Goal: Information Seeking & Learning: Learn about a topic

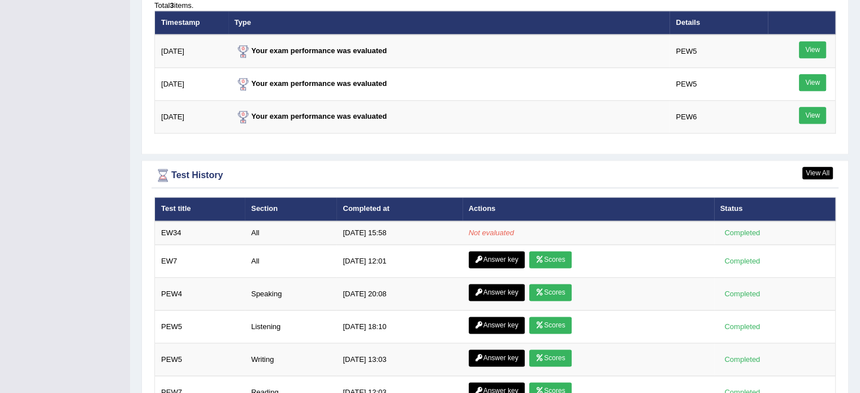
scroll to position [1432, 0]
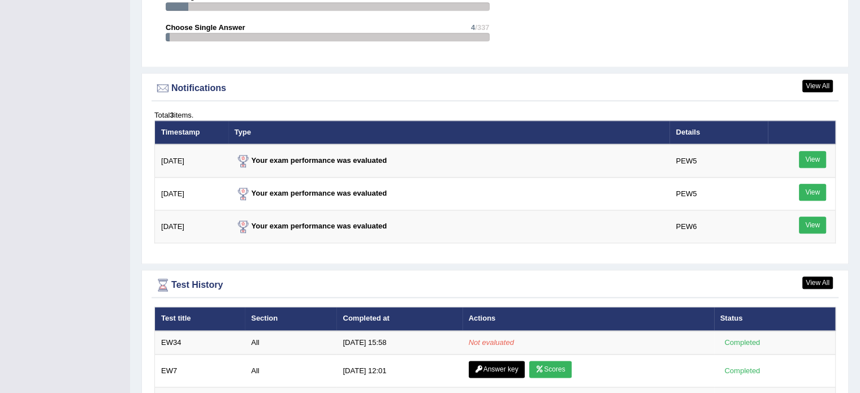
scroll to position [1424, 0]
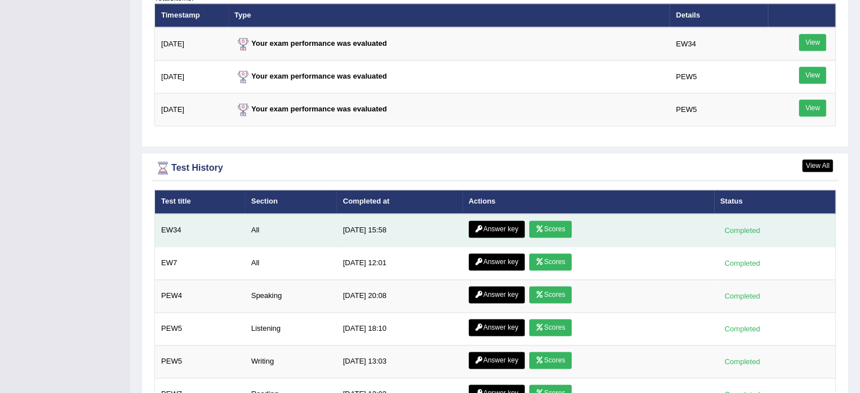
click at [557, 226] on link "Scores" at bounding box center [550, 228] width 42 height 17
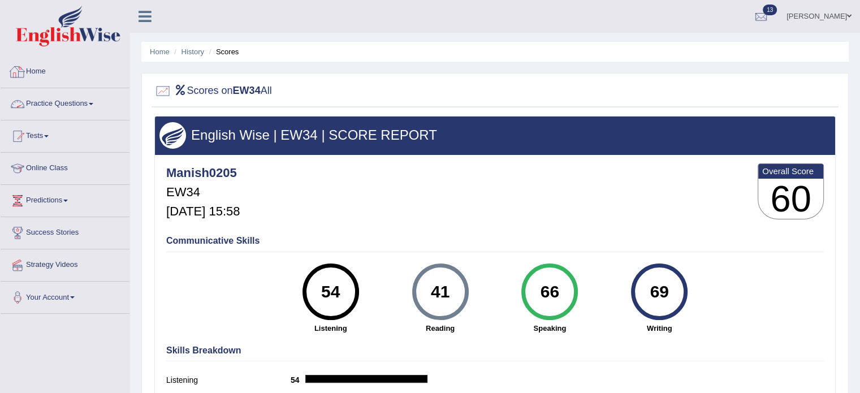
click at [41, 70] on link "Home" at bounding box center [65, 70] width 129 height 28
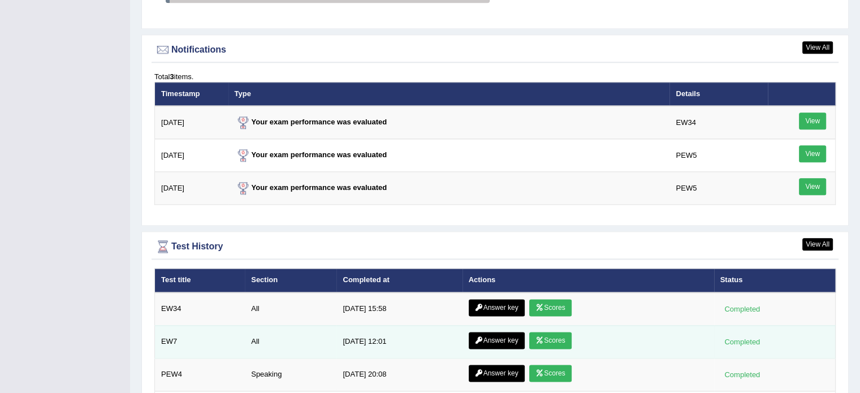
scroll to position [1397, 0]
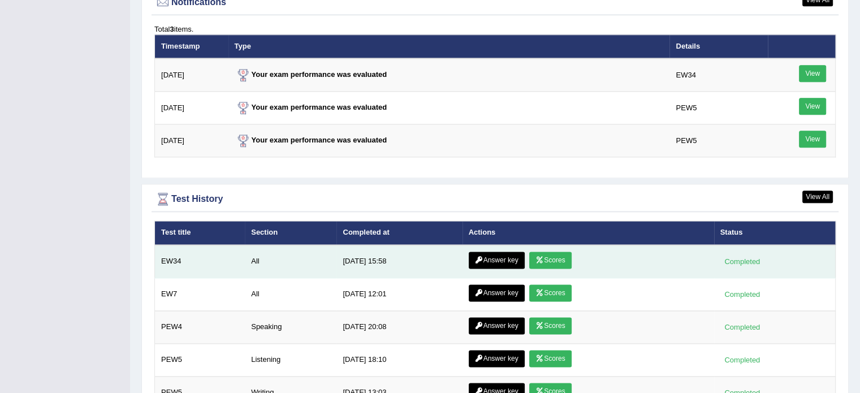
click at [506, 255] on link "Answer key" at bounding box center [497, 260] width 56 height 17
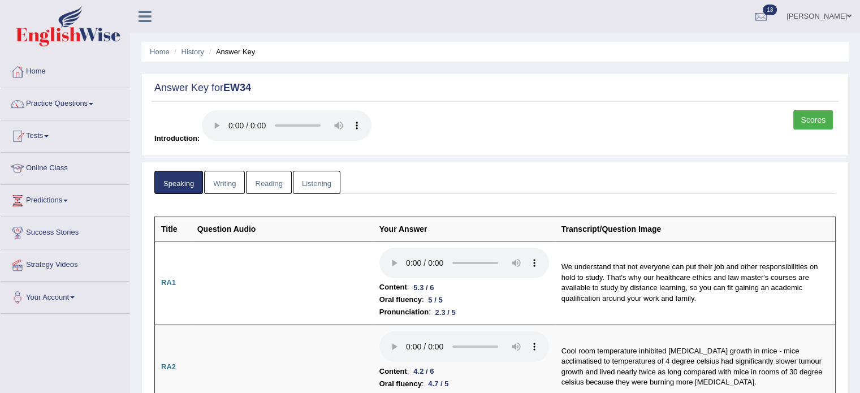
click at [235, 187] on link "Writing" at bounding box center [224, 182] width 41 height 23
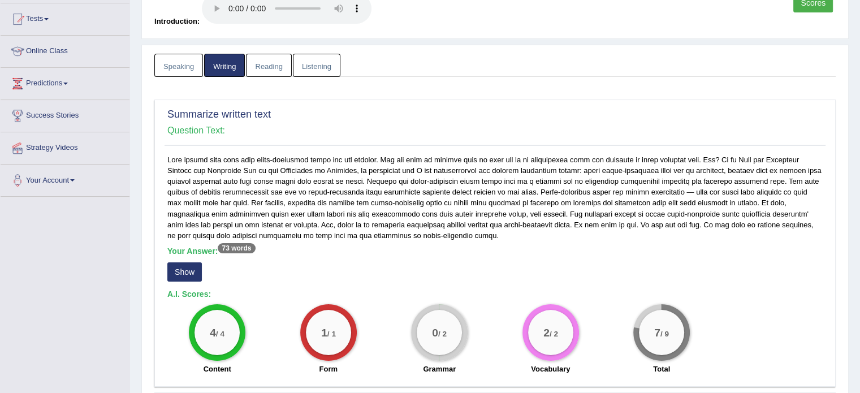
scroll to position [188, 0]
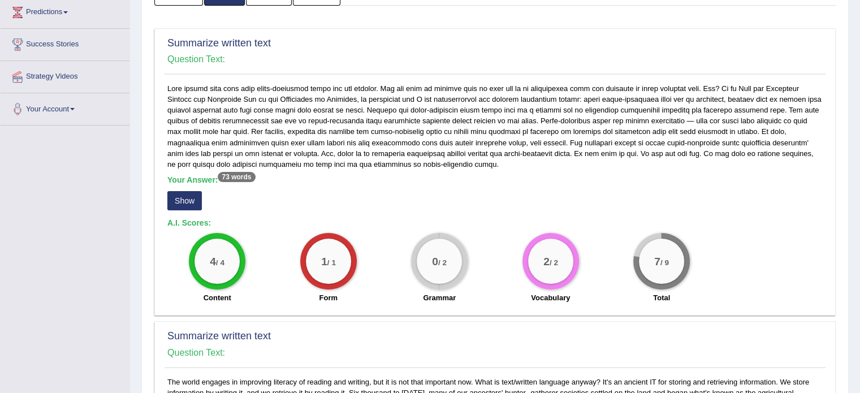
click at [188, 199] on button "Show" at bounding box center [184, 200] width 34 height 19
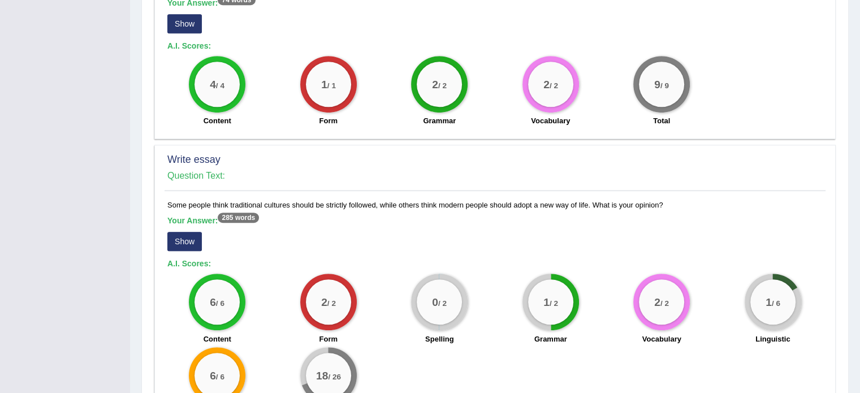
scroll to position [659, 0]
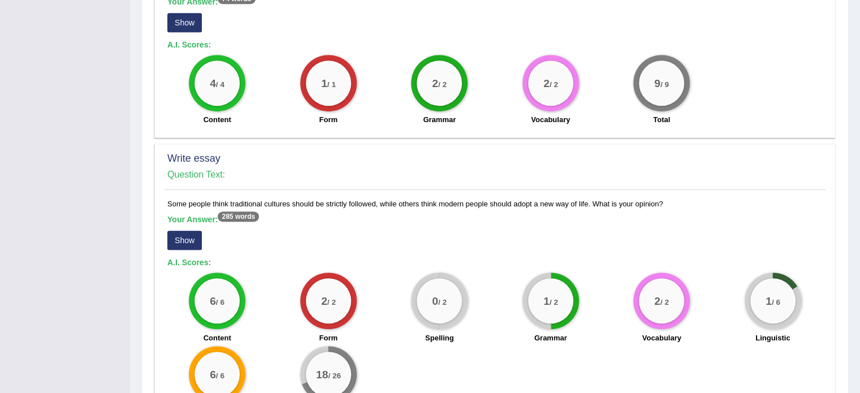
click at [196, 235] on button "Show" at bounding box center [184, 240] width 34 height 19
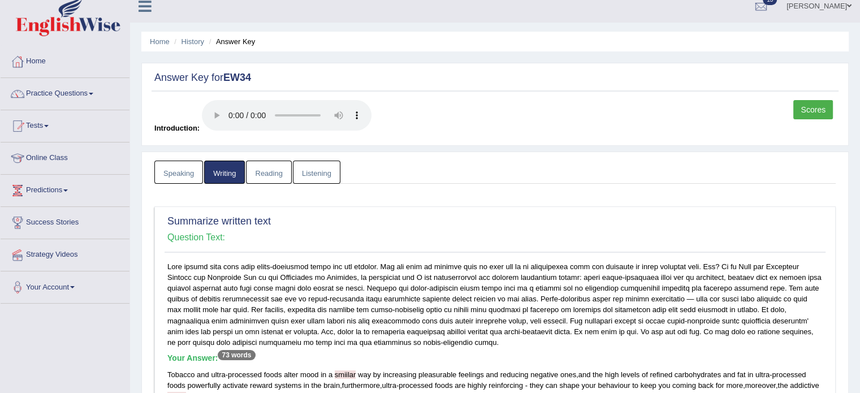
scroll to position [0, 0]
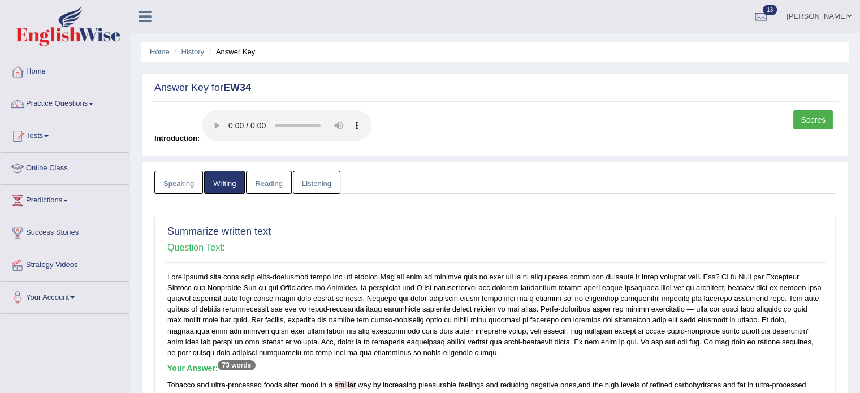
click at [265, 189] on link "Reading" at bounding box center [268, 182] width 45 height 23
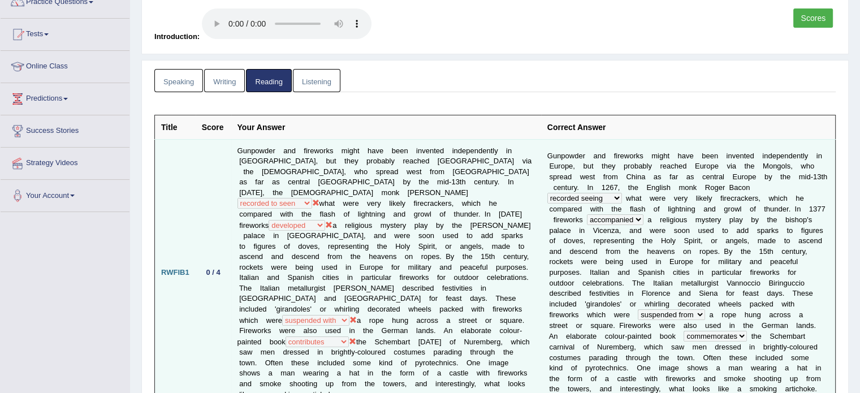
scroll to position [70, 0]
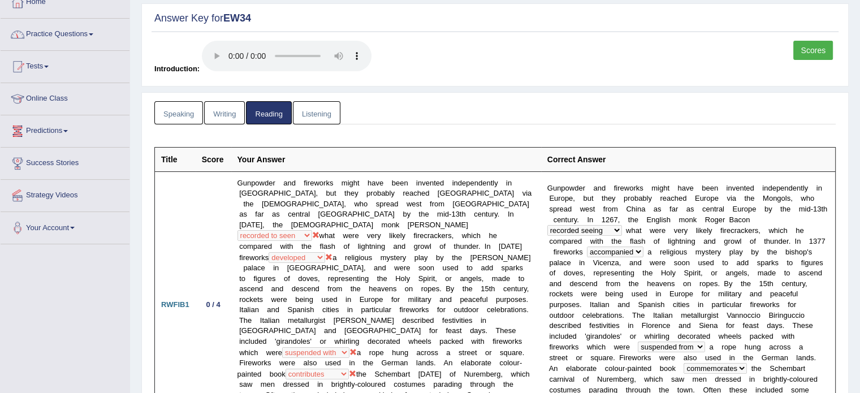
click at [324, 114] on link "Listening" at bounding box center [316, 112] width 47 height 23
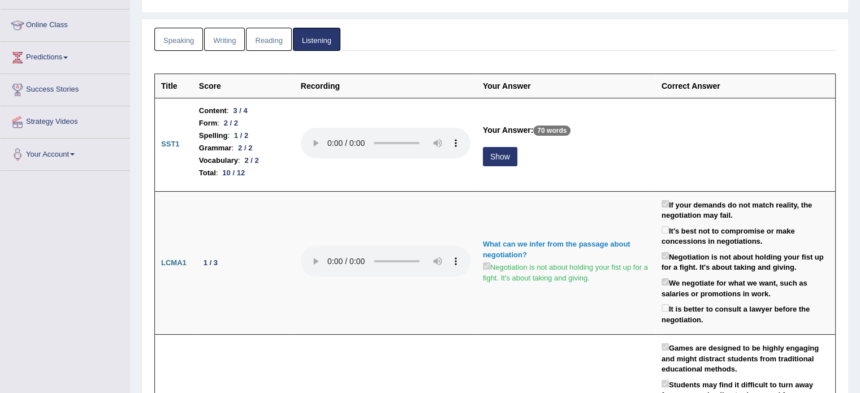
scroll to position [145, 0]
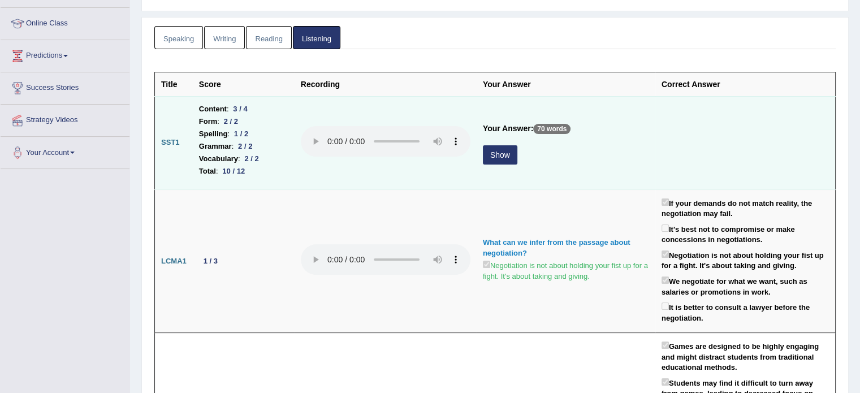
click at [502, 153] on button "Show" at bounding box center [500, 154] width 34 height 19
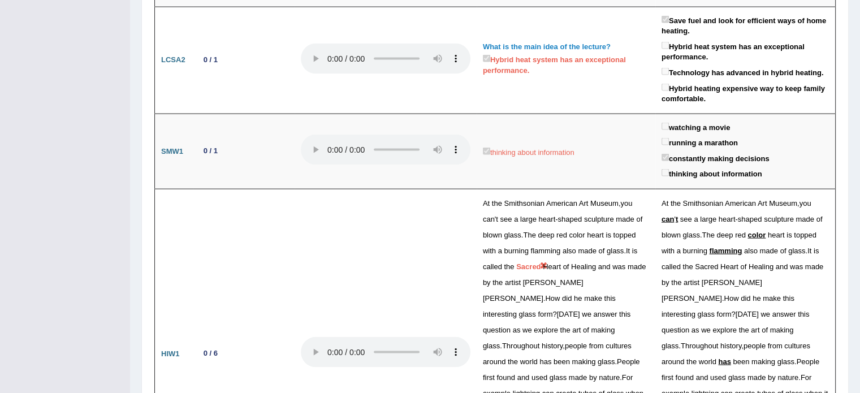
scroll to position [2331, 0]
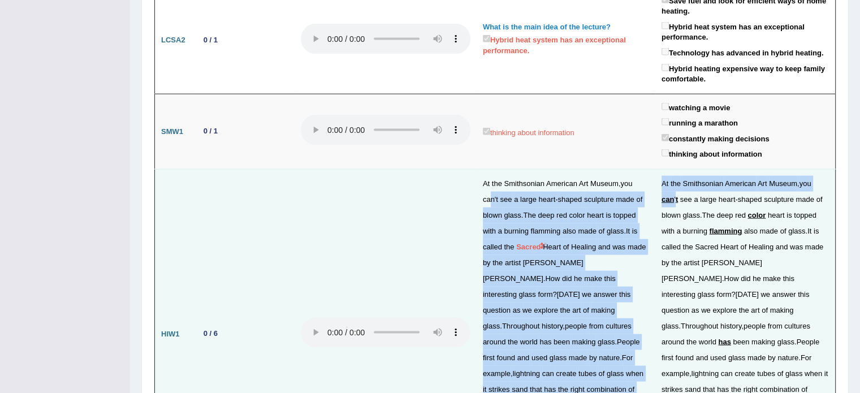
drag, startPoint x: 523, startPoint y: 171, endPoint x: 676, endPoint y: 175, distance: 153.2
click at [676, 175] on tr "HIW1 0 / 6 At the Smithsonian American Art Museum , you can ' t see a large hea…" at bounding box center [495, 334] width 681 height 330
click at [642, 197] on td "At the Smithsonian American Art Museum , you can ' t see a large heart - shaped…" at bounding box center [566, 334] width 179 height 330
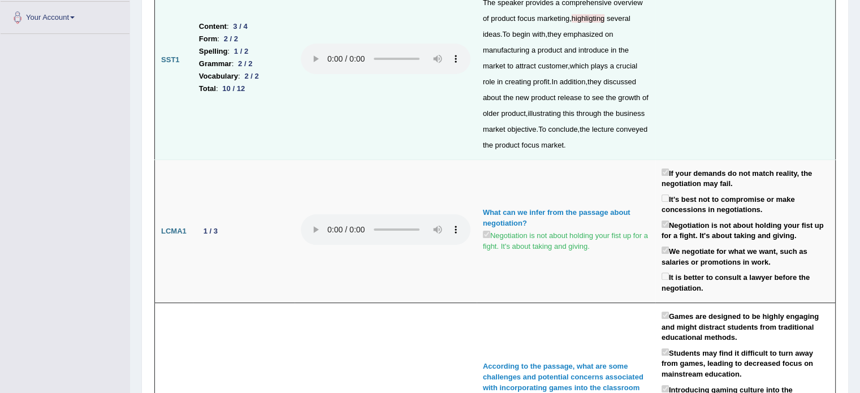
scroll to position [0, 0]
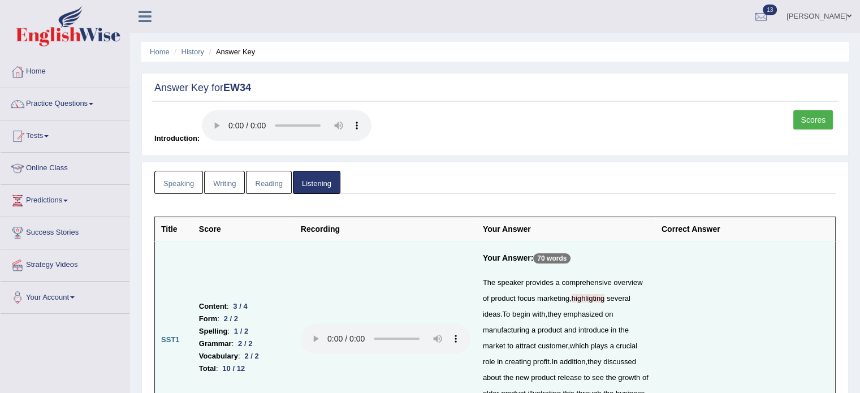
click at [823, 128] on link "Scores" at bounding box center [813, 119] width 40 height 19
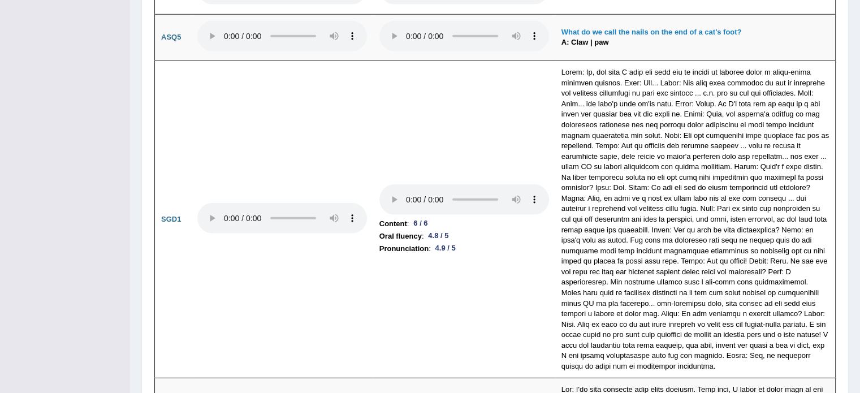
scroll to position [3272, 0]
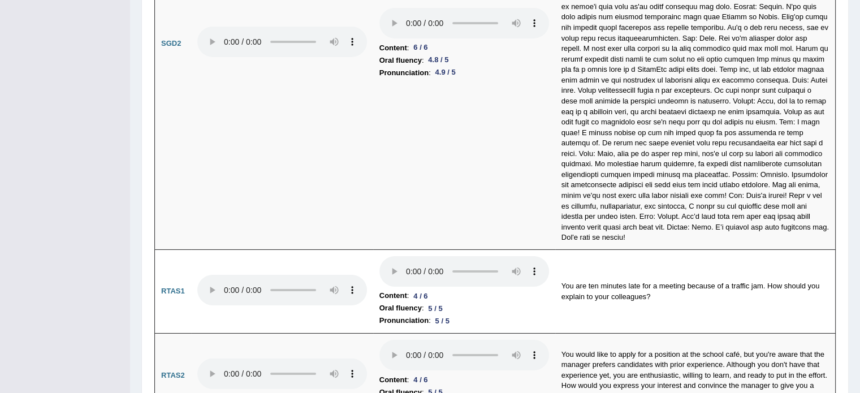
click at [458, 209] on td "Content : 6 / 6 Oral fluency : 4.8 / 5 Pronunciation : 4.9 / 5" at bounding box center [464, 44] width 182 height 412
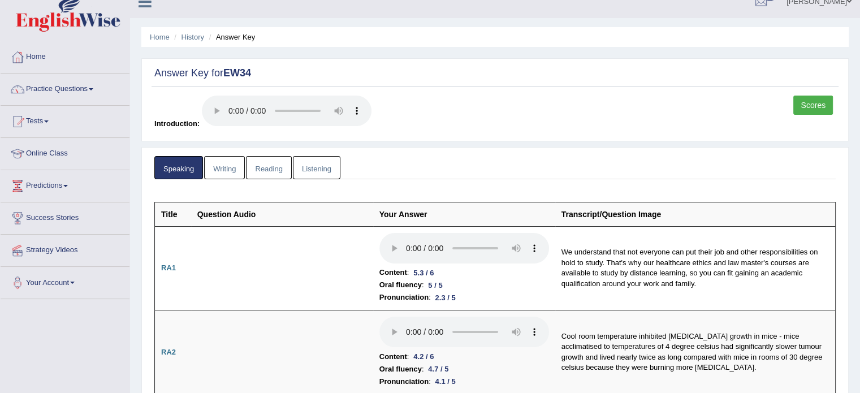
scroll to position [0, 0]
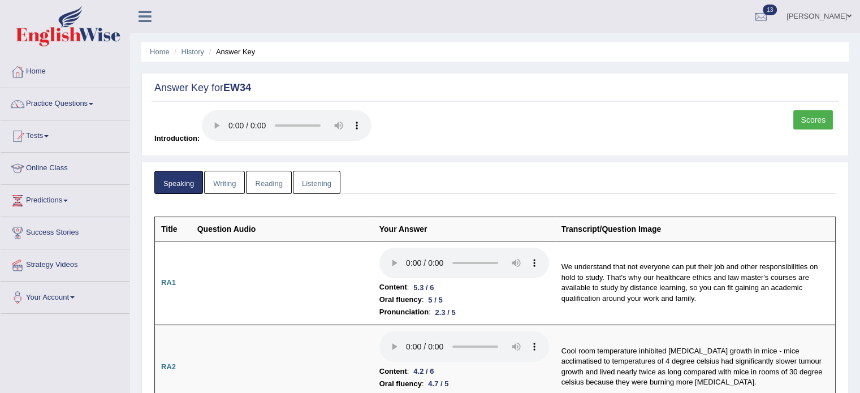
click at [241, 185] on link "Writing" at bounding box center [224, 182] width 41 height 23
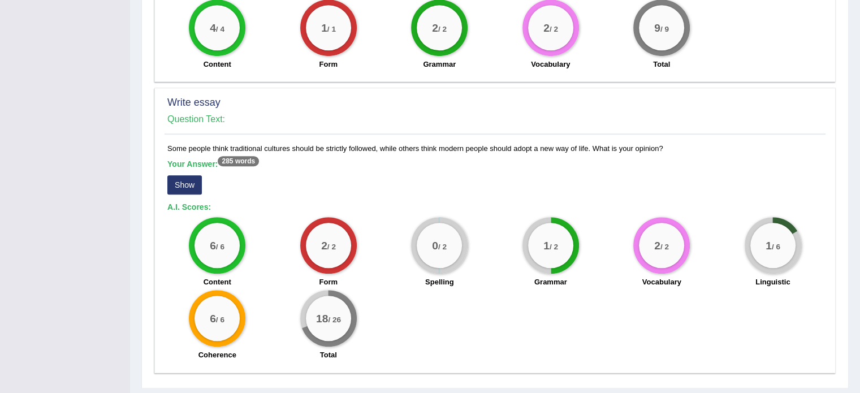
scroll to position [697, 0]
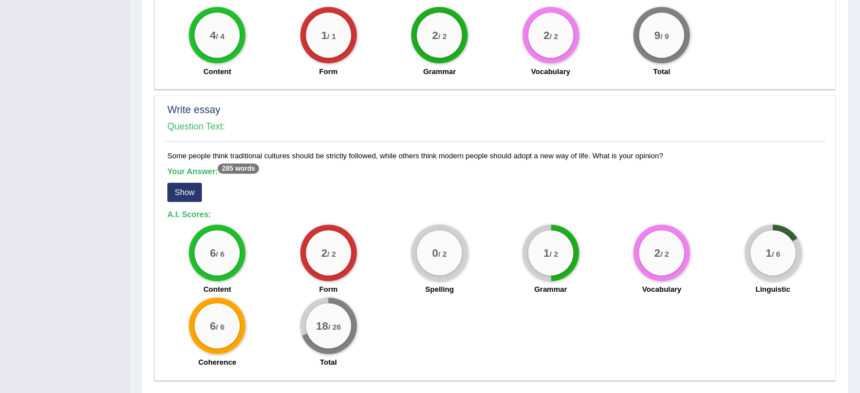
click at [189, 189] on button "Show" at bounding box center [184, 192] width 34 height 19
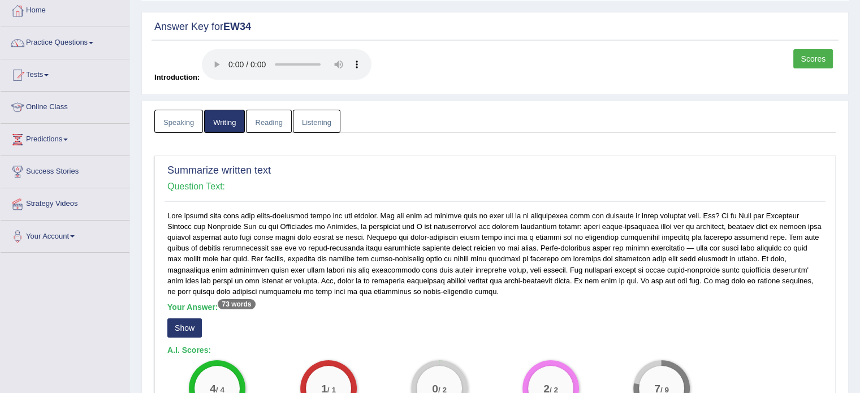
scroll to position [0, 0]
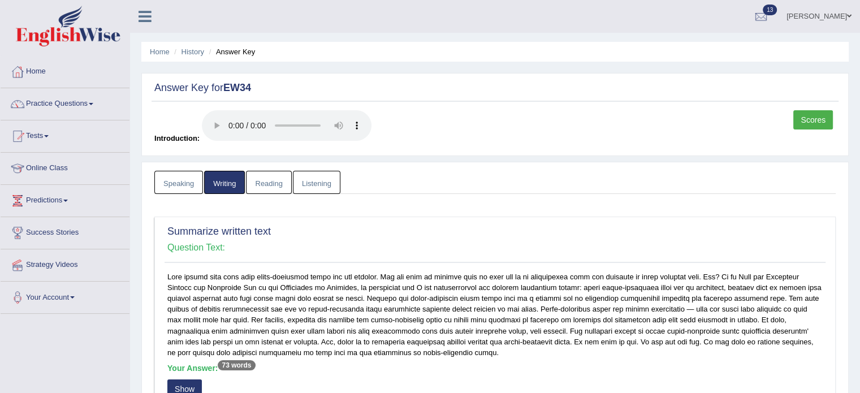
click at [264, 182] on link "Reading" at bounding box center [268, 182] width 45 height 23
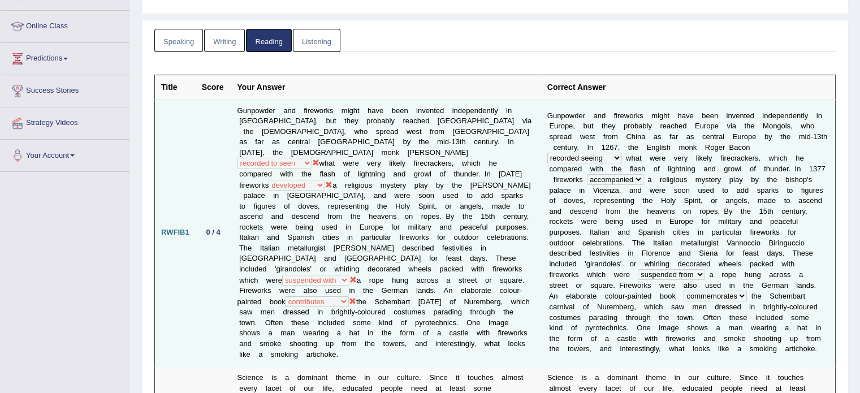
scroll to position [150, 0]
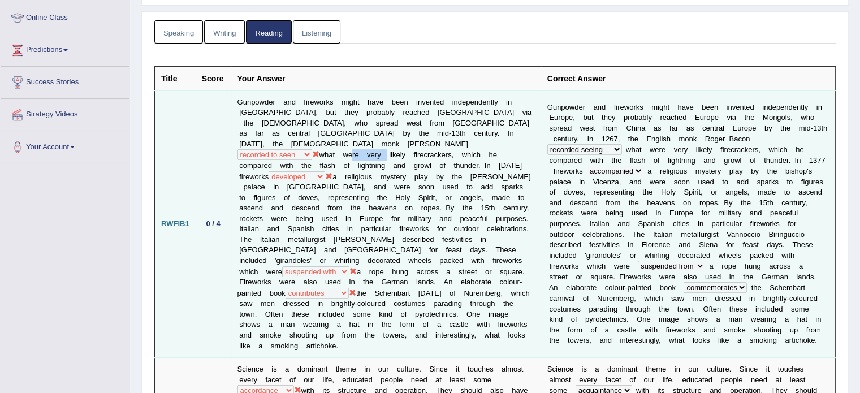
drag, startPoint x: 263, startPoint y: 141, endPoint x: 302, endPoint y: 144, distance: 38.5
click at [302, 144] on td "Gunpowder and fireworks might have been invented independently in Europe, but t…" at bounding box center [386, 223] width 310 height 267
click at [276, 144] on td "Gunpowder and fireworks might have been invented independently in Europe, but t…" at bounding box center [386, 223] width 310 height 267
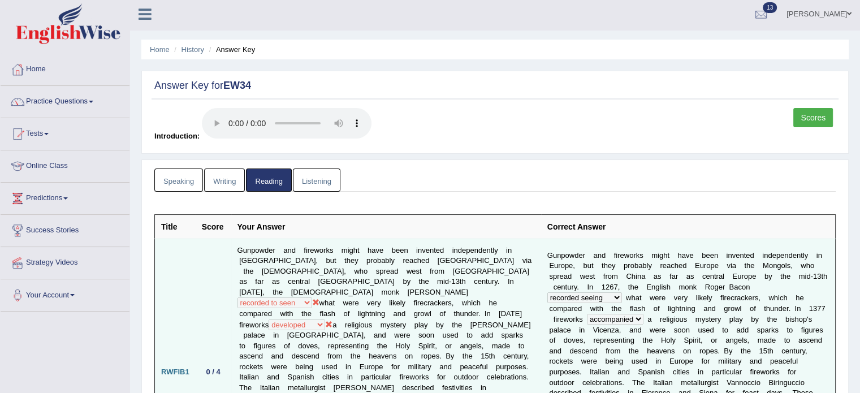
scroll to position [0, 0]
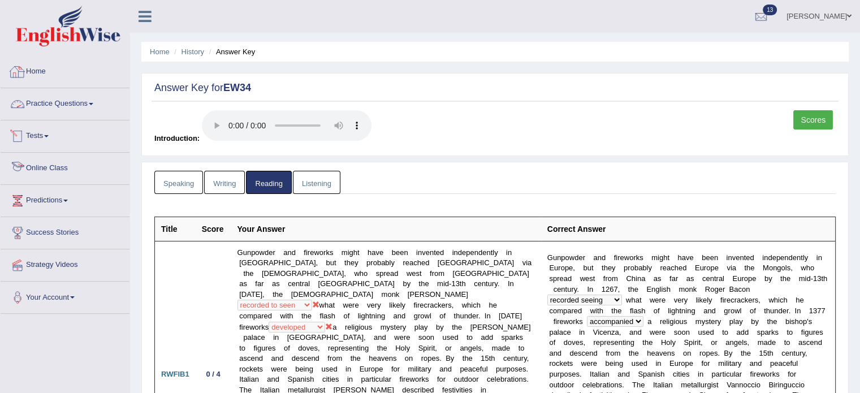
click at [75, 115] on link "Practice Questions" at bounding box center [65, 102] width 129 height 28
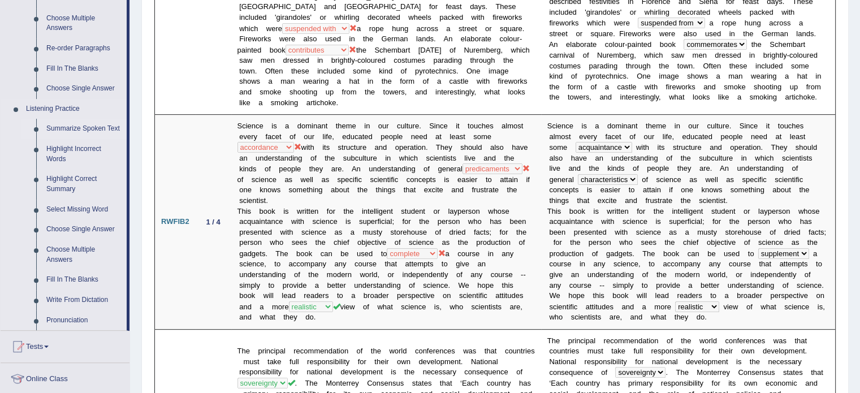
scroll to position [433, 0]
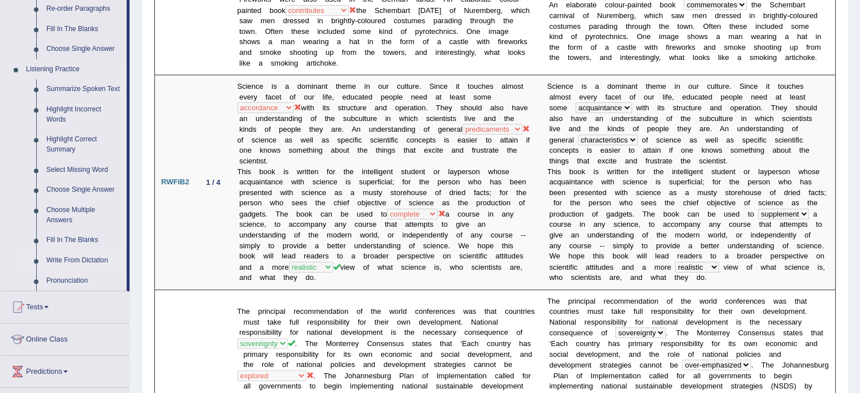
click at [89, 259] on link "Write From Dictation" at bounding box center [83, 260] width 85 height 20
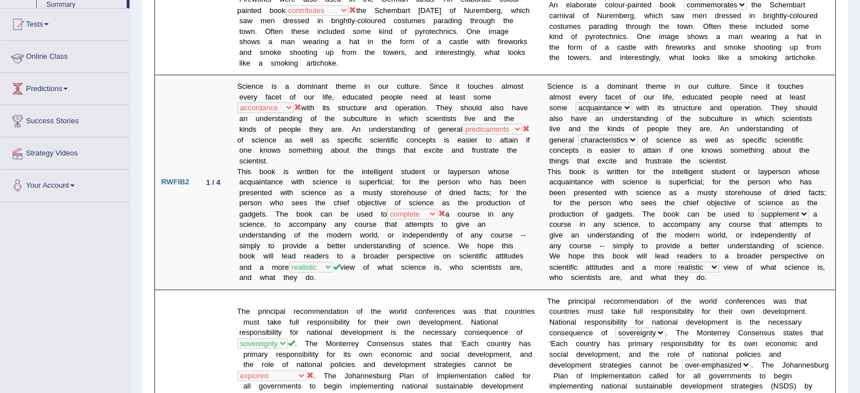
scroll to position [182, 0]
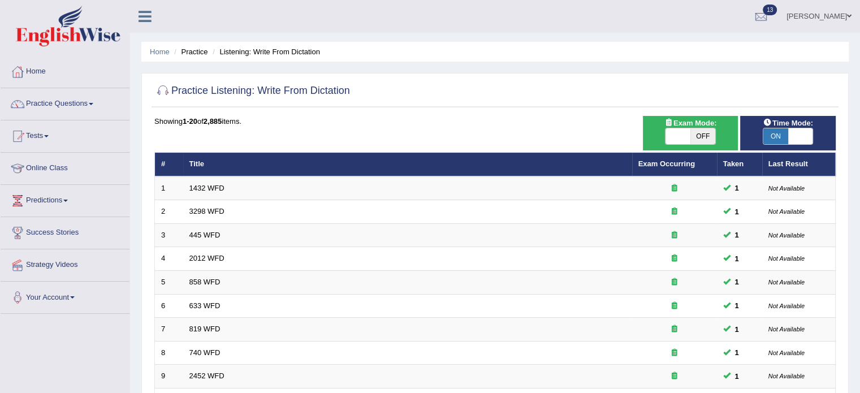
click at [666, 135] on span at bounding box center [677, 136] width 25 height 16
checkbox input "true"
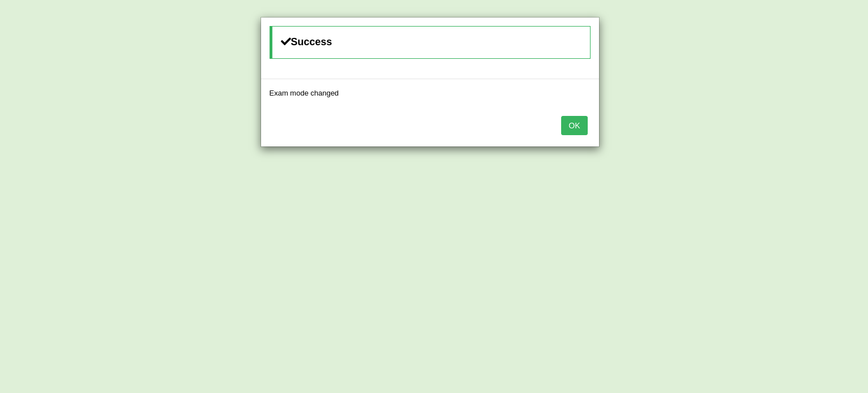
click at [570, 122] on button "OK" at bounding box center [574, 125] width 26 height 19
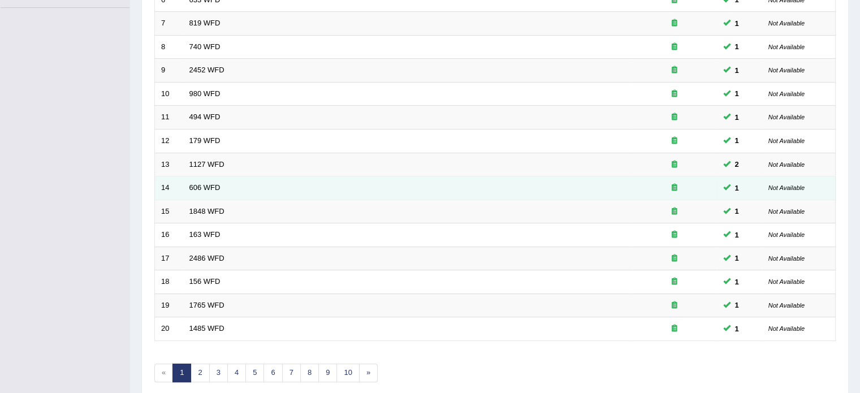
scroll to position [352, 0]
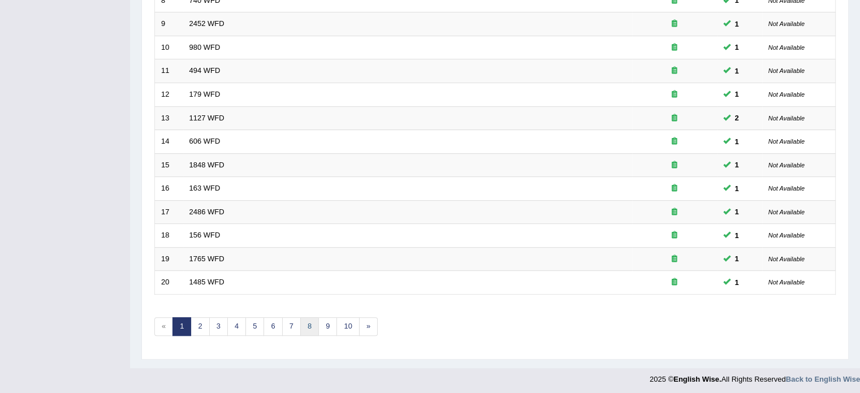
click at [313, 325] on link "8" at bounding box center [309, 326] width 19 height 19
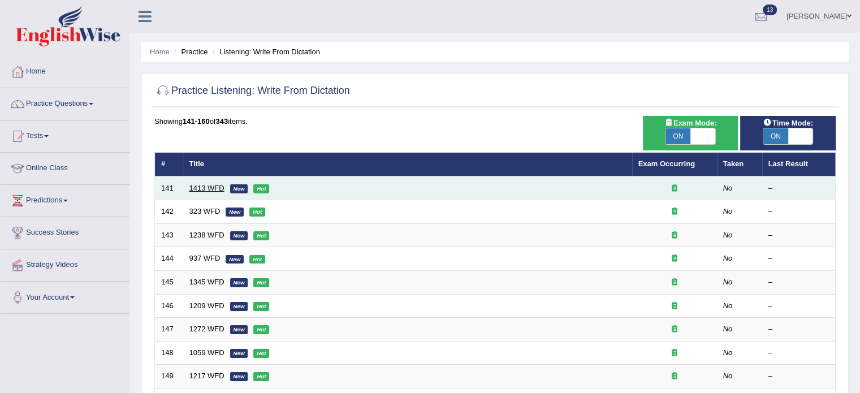
click at [218, 189] on link "1413 WFD" at bounding box center [206, 188] width 35 height 8
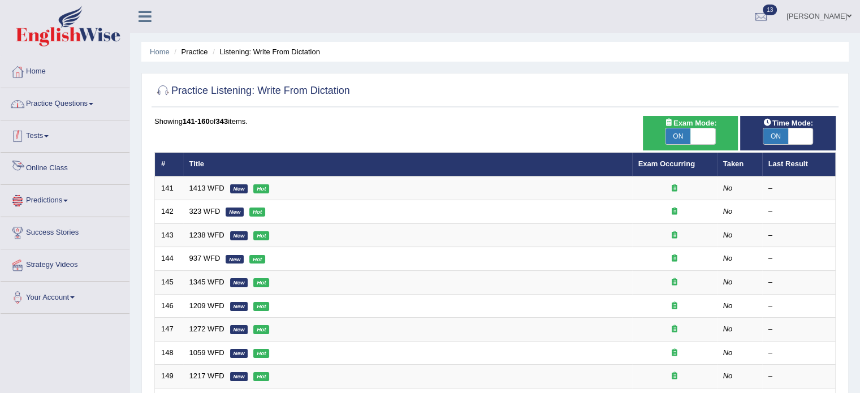
click at [88, 98] on link "Practice Questions" at bounding box center [65, 102] width 129 height 28
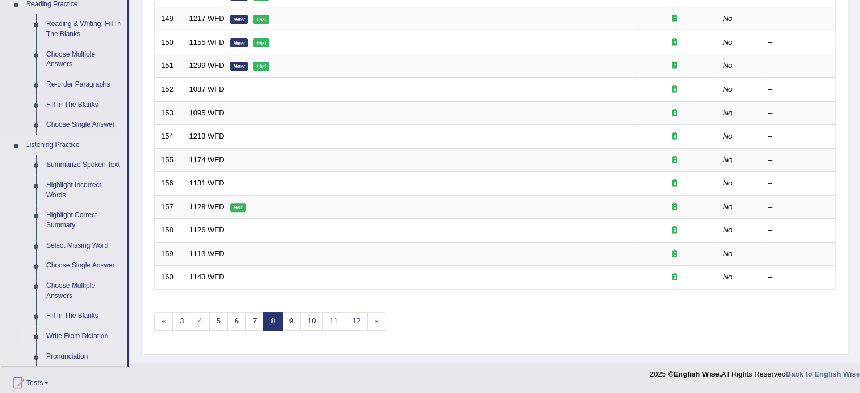
scroll to position [358, 0]
click at [73, 211] on link "Highlight Correct Summary" at bounding box center [83, 220] width 85 height 30
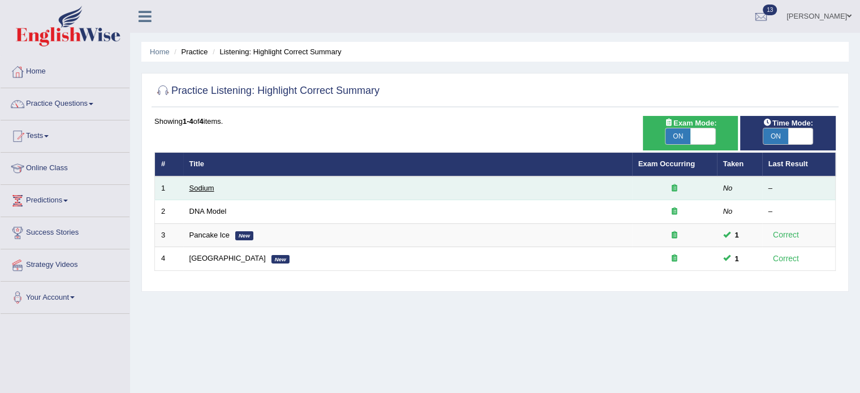
click at [198, 185] on link "Sodium" at bounding box center [201, 188] width 25 height 8
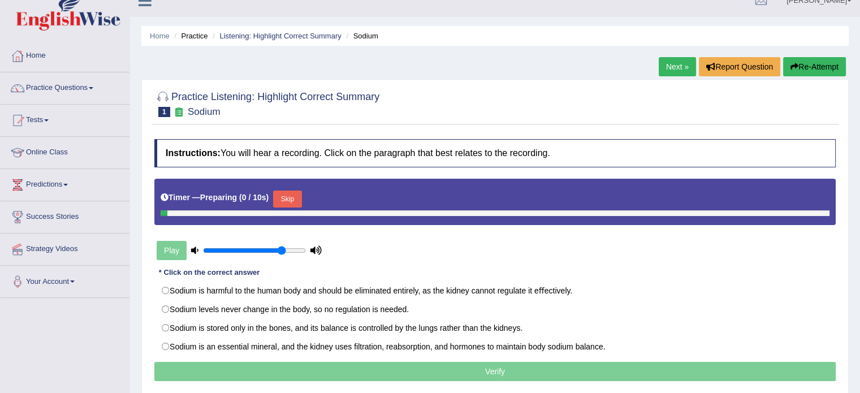
scroll to position [37, 0]
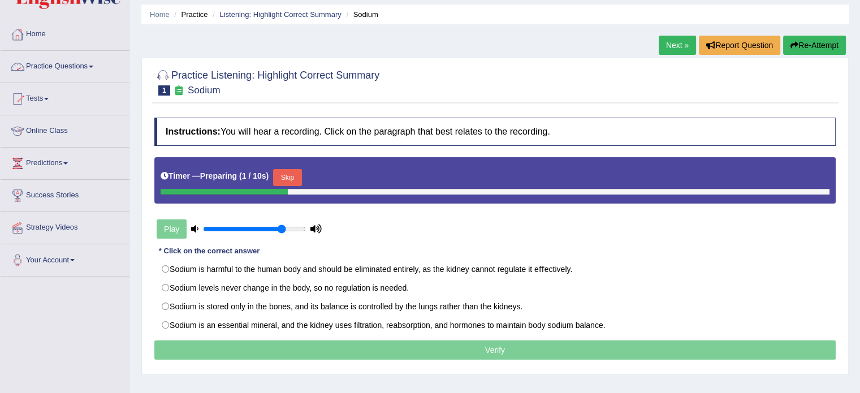
click at [58, 68] on link "Practice Questions" at bounding box center [65, 65] width 129 height 28
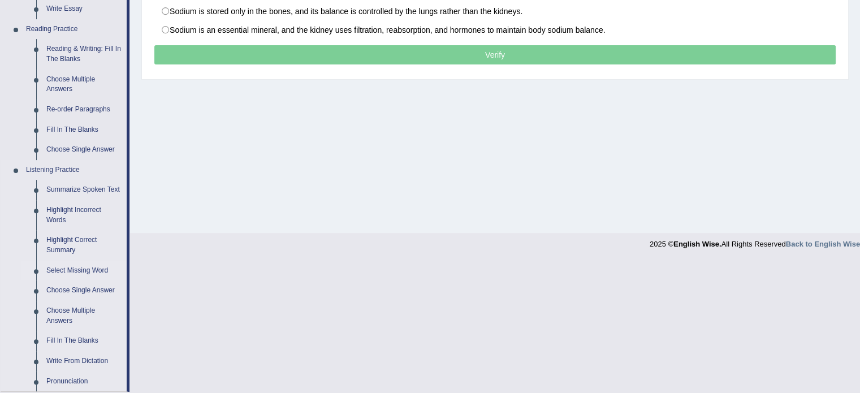
scroll to position [339, 0]
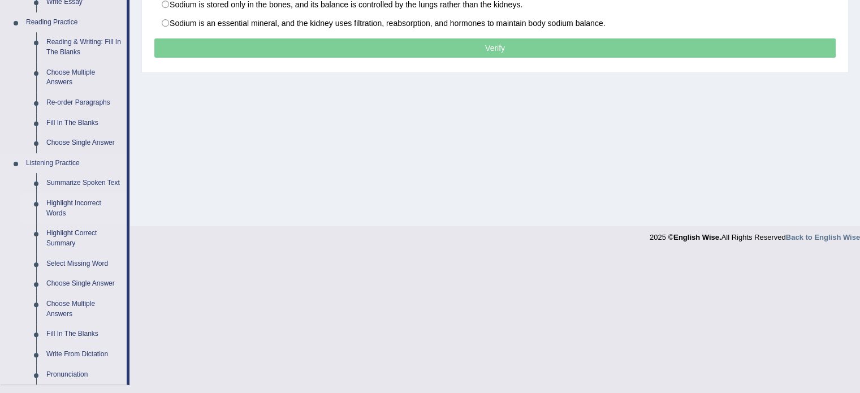
click at [83, 205] on link "Highlight Incorrect Words" at bounding box center [83, 208] width 85 height 30
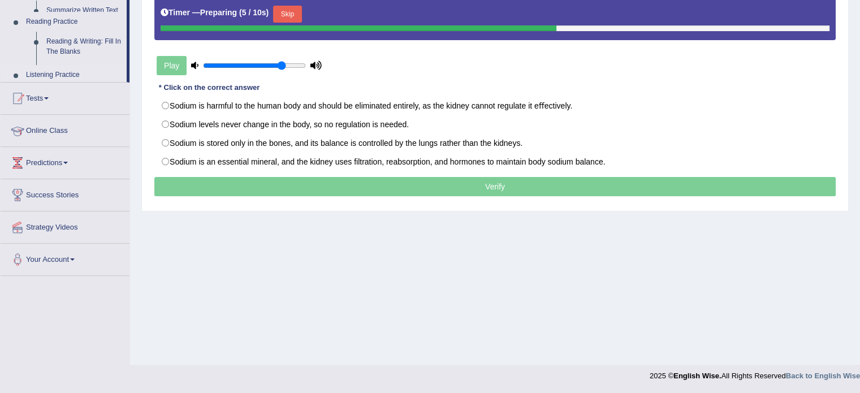
scroll to position [201, 0]
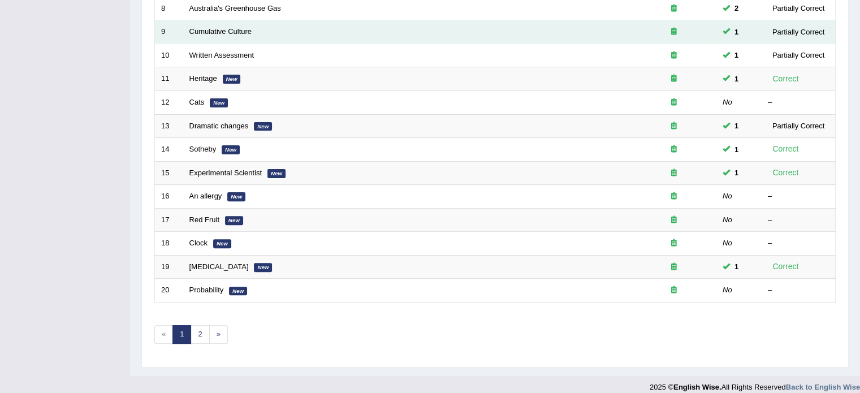
scroll to position [352, 0]
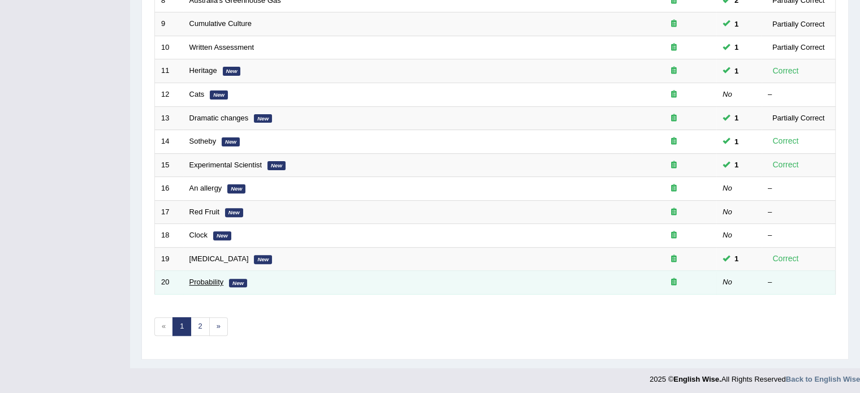
click at [207, 280] on link "Probability" at bounding box center [206, 282] width 34 height 8
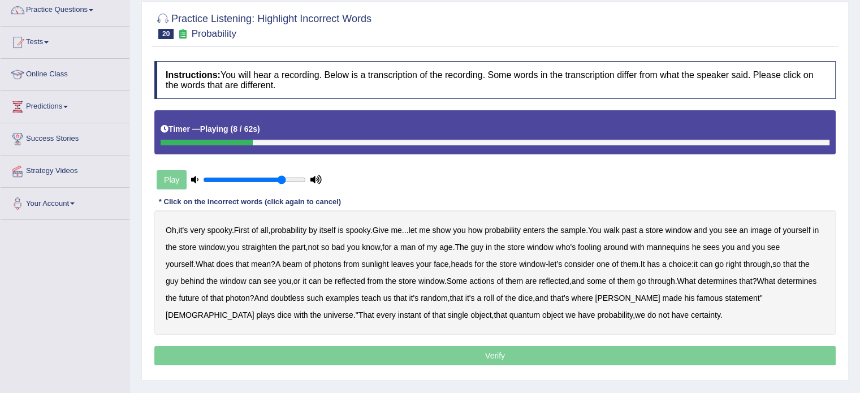
click at [583, 228] on b "sample" at bounding box center [572, 230] width 25 height 9
click at [737, 226] on b "see" at bounding box center [730, 230] width 13 height 9
click at [302, 265] on b "beam" at bounding box center [292, 263] width 20 height 9
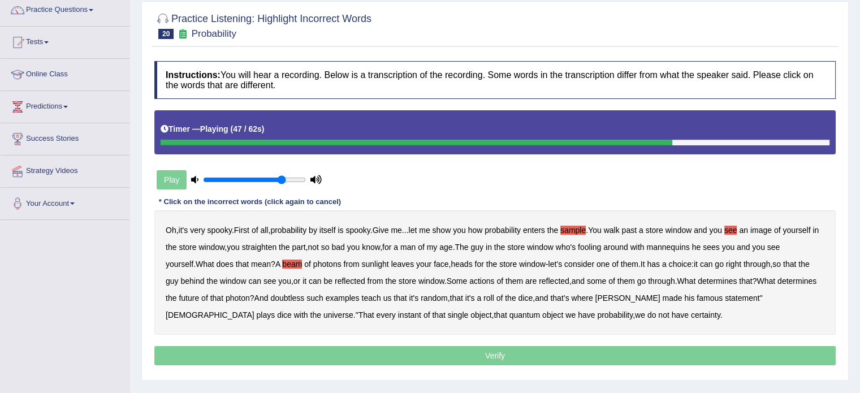
click at [304, 297] on b "doubtless" at bounding box center [287, 297] width 34 height 9
click at [380, 296] on b "teach" at bounding box center [370, 297] width 19 height 9
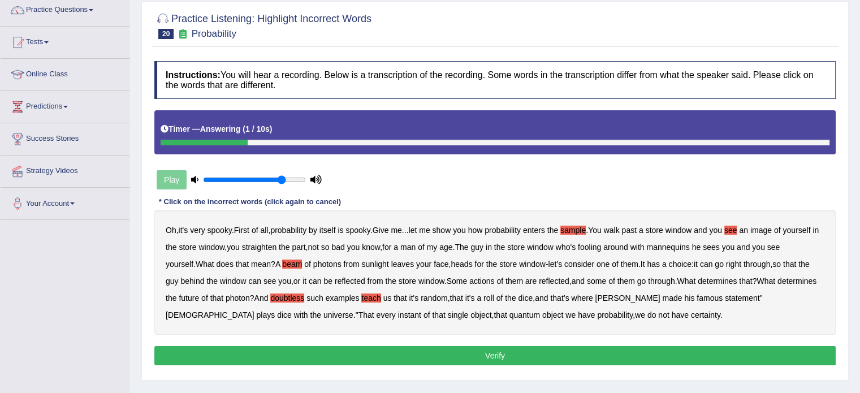
click at [539, 354] on button "Verify" at bounding box center [494, 355] width 681 height 19
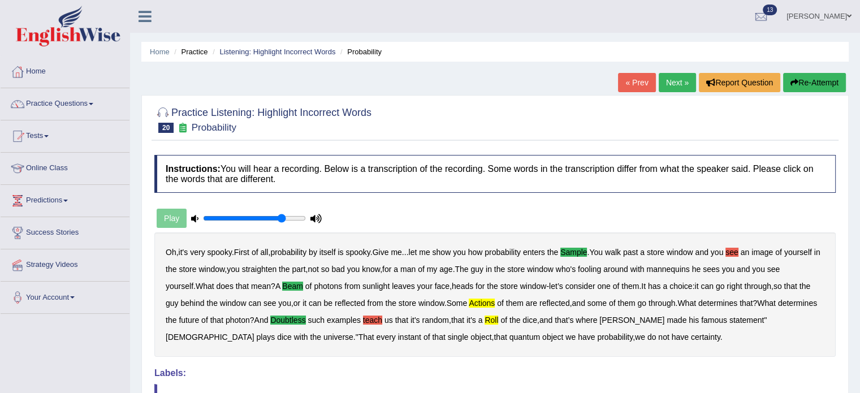
click at [825, 85] on button "Re-Attempt" at bounding box center [814, 82] width 63 height 19
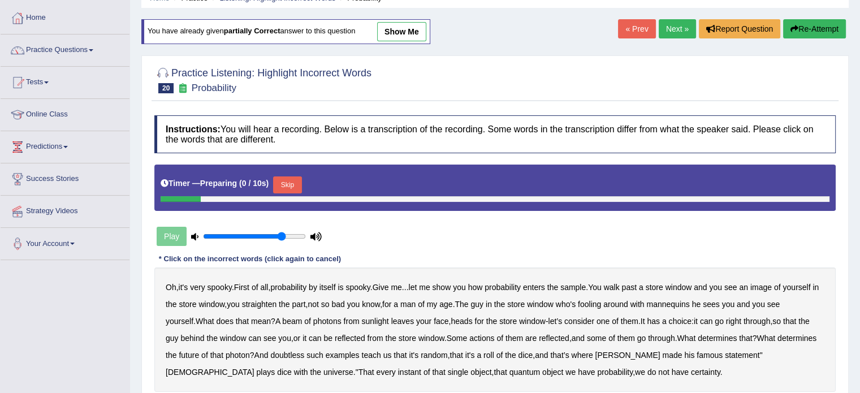
scroll to position [57, 0]
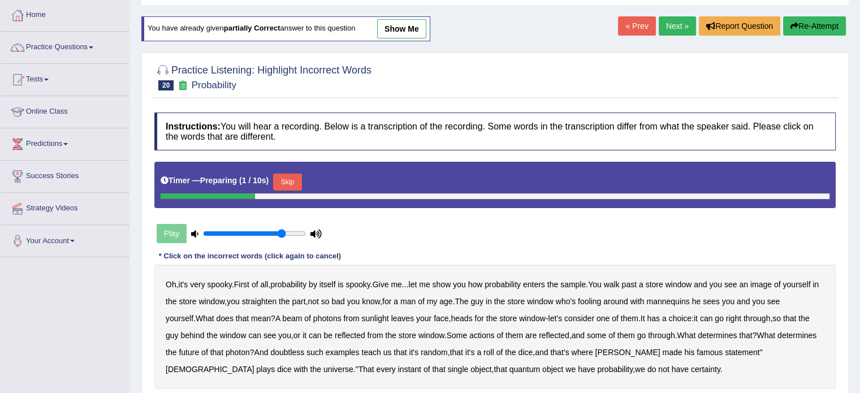
click at [288, 183] on button "Skip" at bounding box center [287, 182] width 28 height 17
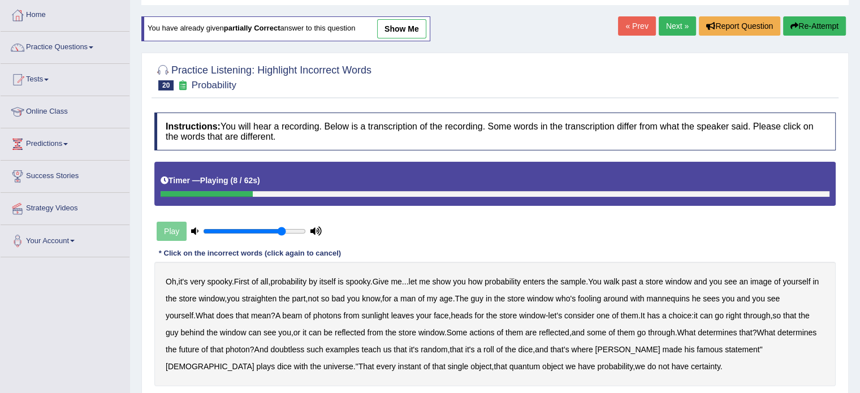
click at [586, 283] on b "sample" at bounding box center [572, 281] width 25 height 9
click at [302, 315] on b "beam" at bounding box center [292, 315] width 20 height 9
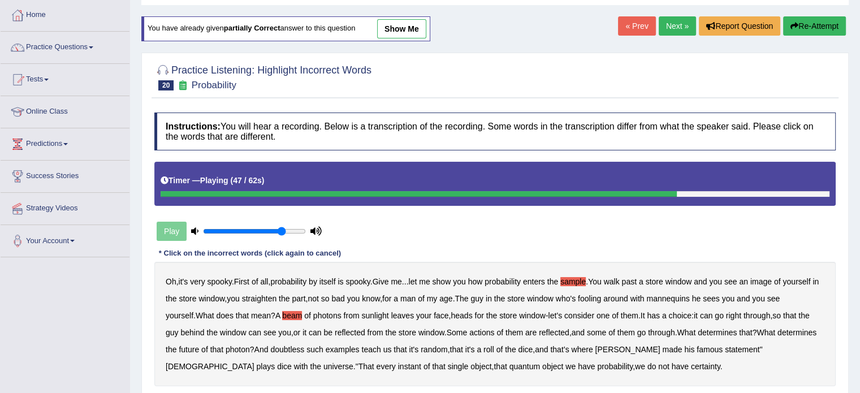
click at [304, 348] on b "doubtless" at bounding box center [287, 349] width 34 height 9
click at [380, 346] on b "teach" at bounding box center [370, 349] width 19 height 9
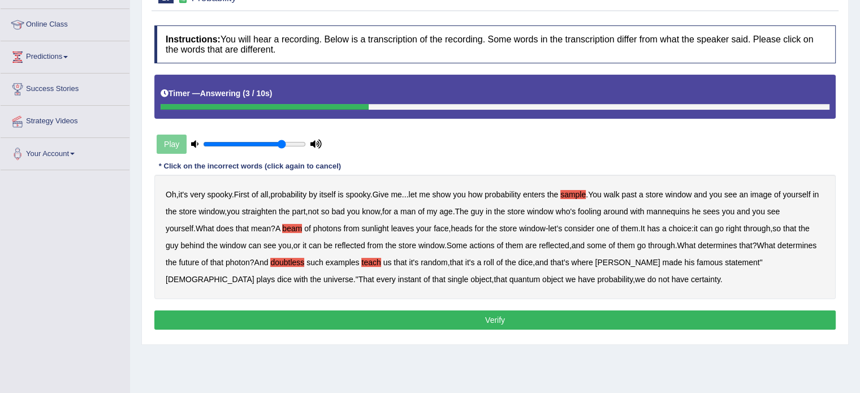
scroll to position [170, 0]
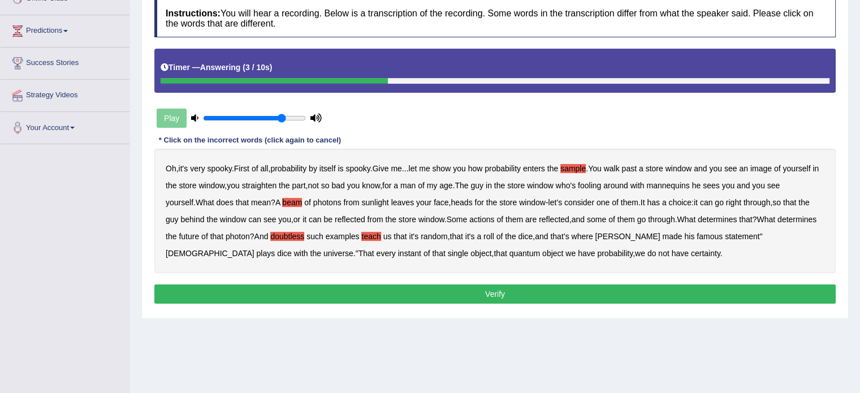
click at [486, 285] on button "Verify" at bounding box center [494, 293] width 681 height 19
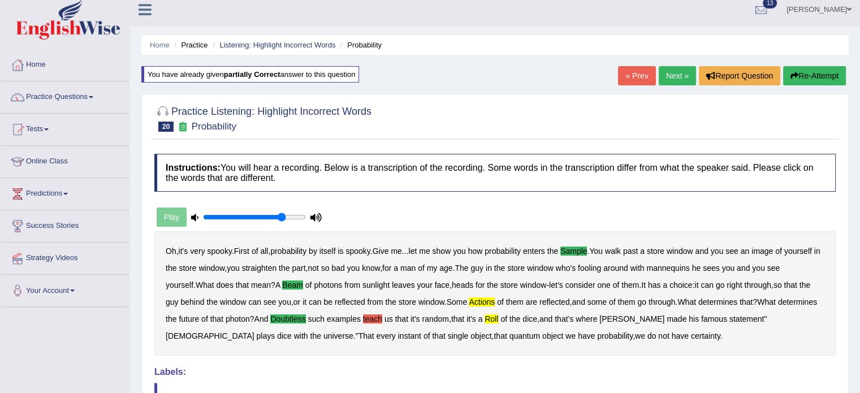
scroll to position [0, 0]
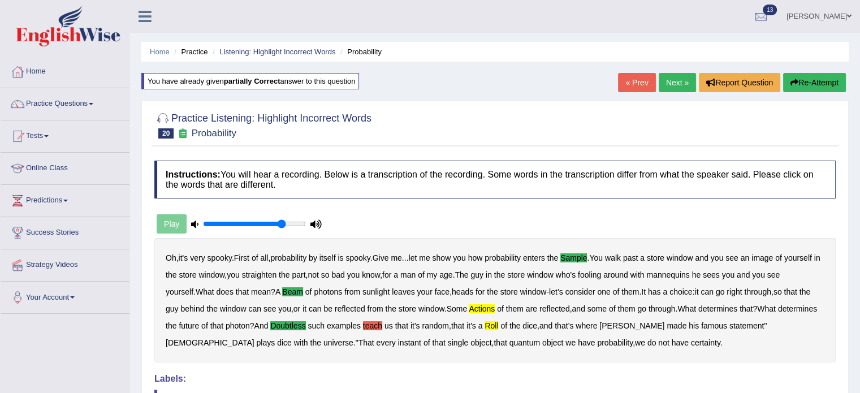
click at [664, 81] on link "Next »" at bounding box center [677, 82] width 37 height 19
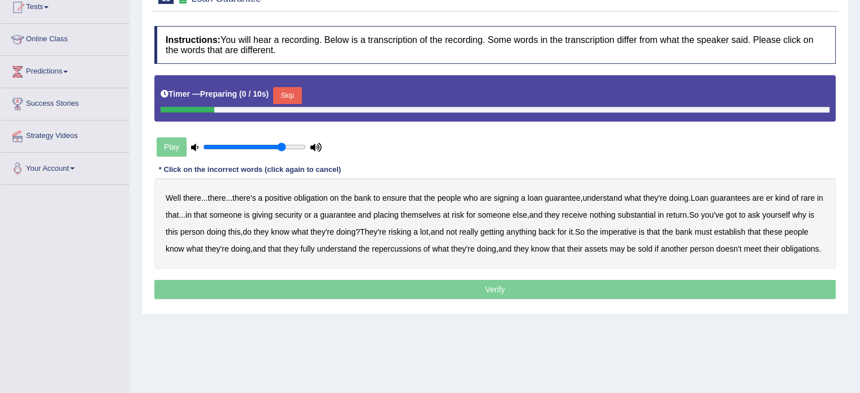
scroll to position [132, 0]
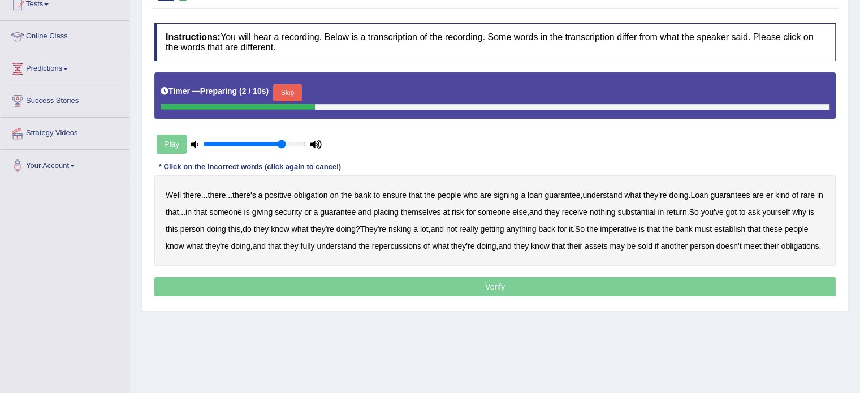
click at [300, 87] on button "Skip" at bounding box center [287, 92] width 28 height 17
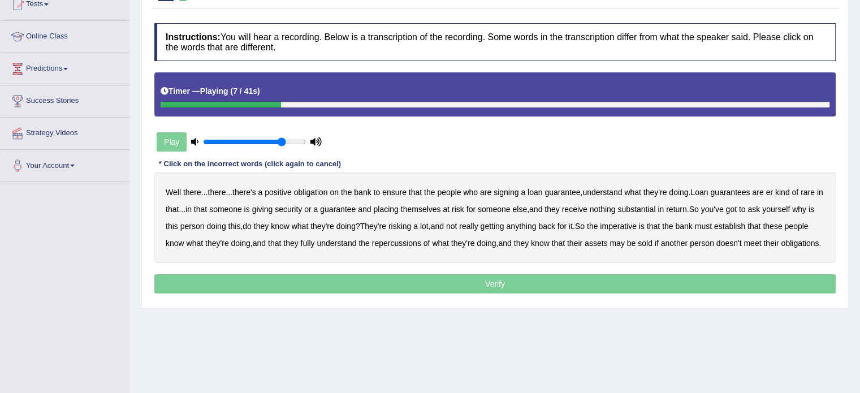
click at [606, 190] on b "understand" at bounding box center [602, 192] width 40 height 9
click at [815, 192] on b "rare" at bounding box center [807, 192] width 14 height 9
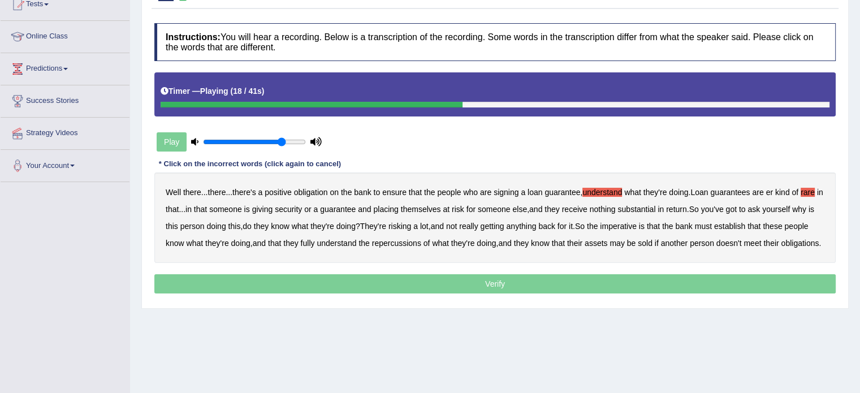
click at [655, 206] on b "substantial" at bounding box center [636, 209] width 38 height 9
click at [745, 223] on b "establish" at bounding box center [729, 226] width 31 height 9
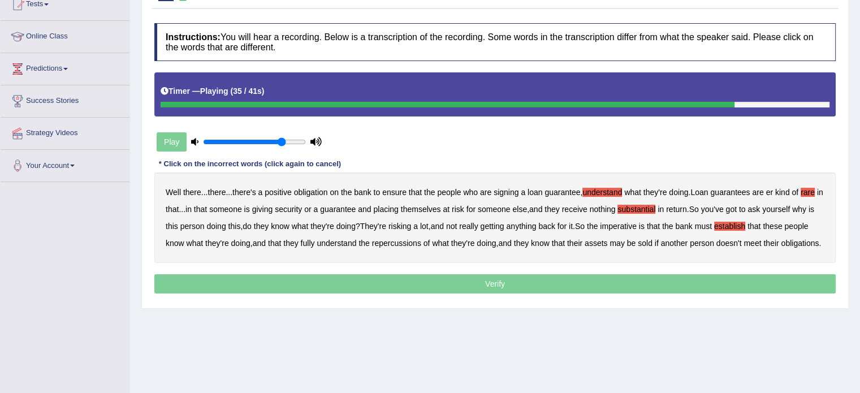
click at [421, 241] on b "repercussions" at bounding box center [396, 243] width 49 height 9
click at [607, 241] on b "assets" at bounding box center [595, 243] width 23 height 9
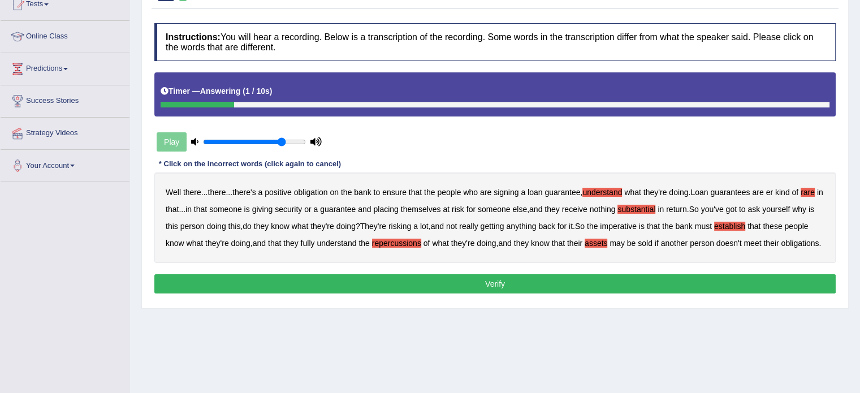
click at [436, 293] on button "Verify" at bounding box center [494, 283] width 681 height 19
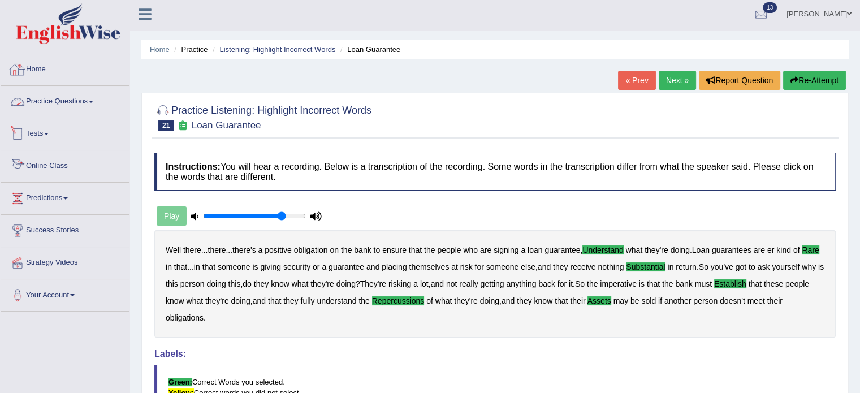
scroll to position [0, 0]
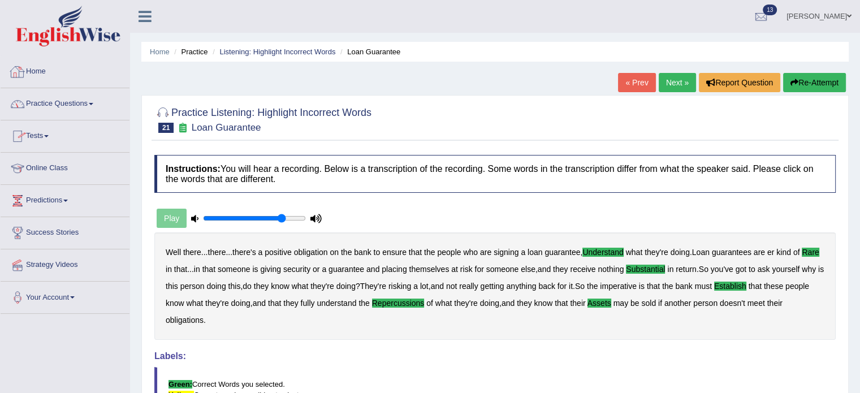
click at [29, 77] on link "Home" at bounding box center [65, 70] width 129 height 28
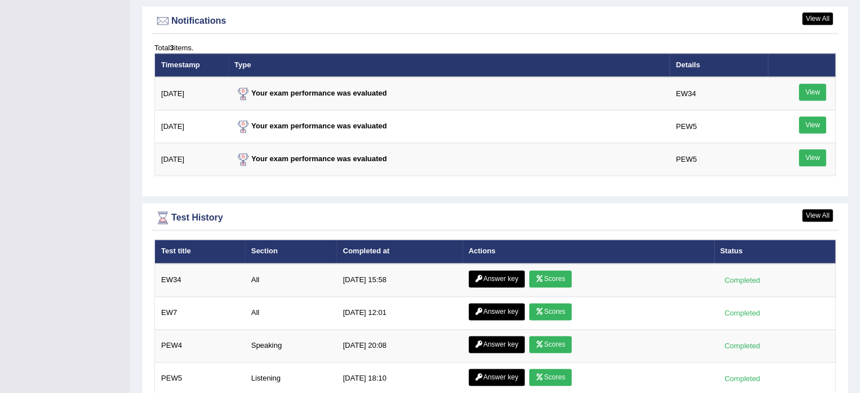
scroll to position [1432, 0]
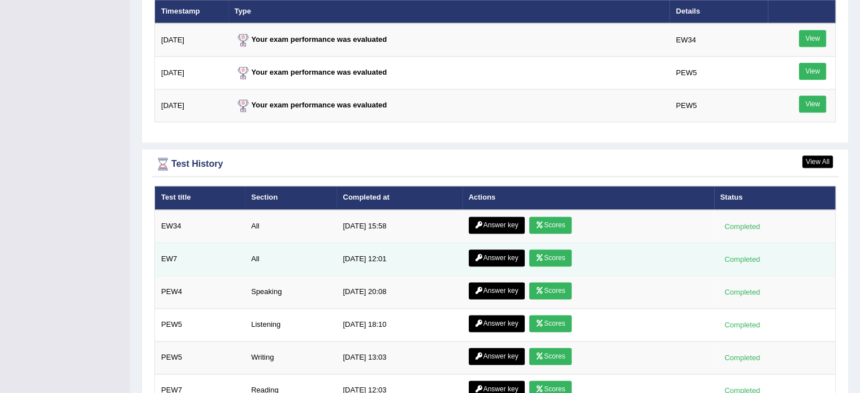
click at [557, 249] on link "Scores" at bounding box center [550, 257] width 42 height 17
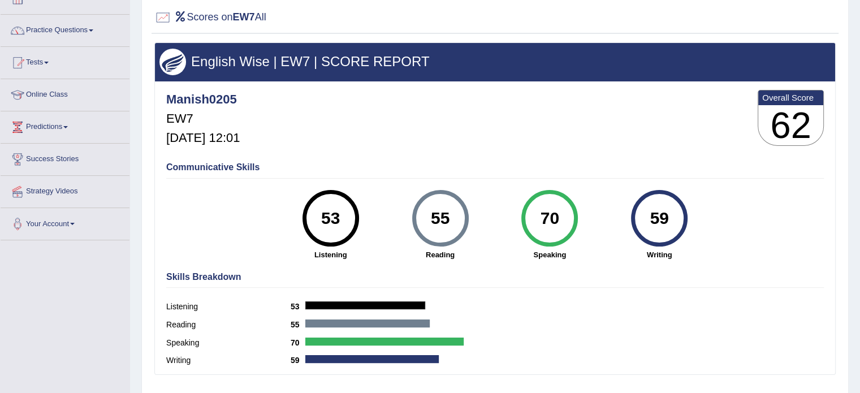
scroll to position [75, 0]
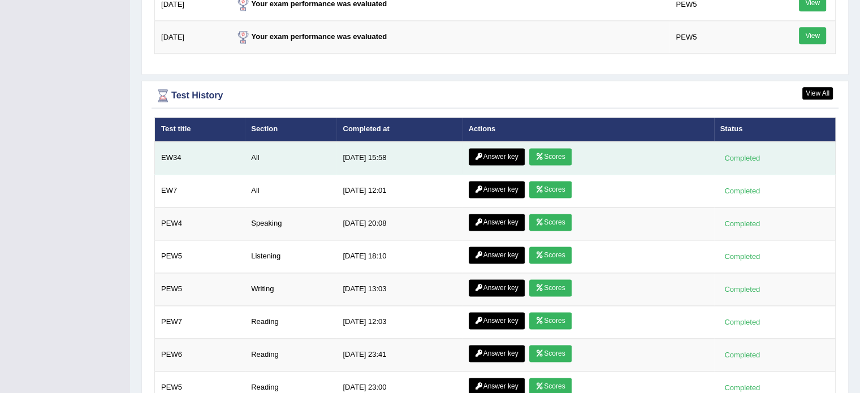
scroll to position [1500, 0]
click at [543, 153] on icon at bounding box center [539, 156] width 8 height 7
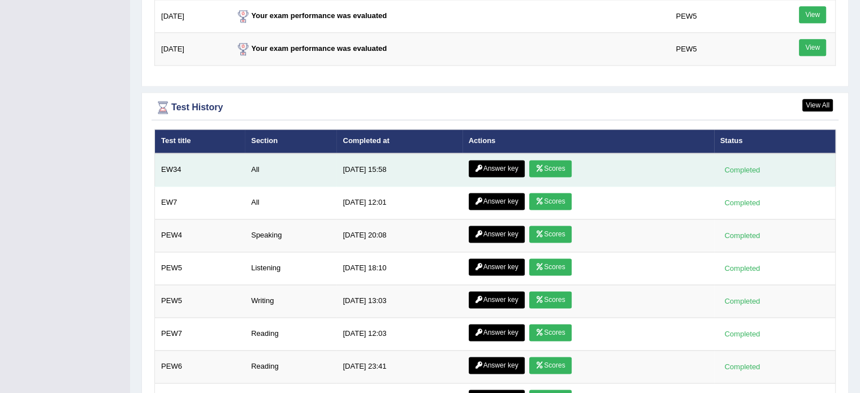
click at [512, 160] on link "Answer key" at bounding box center [497, 168] width 56 height 17
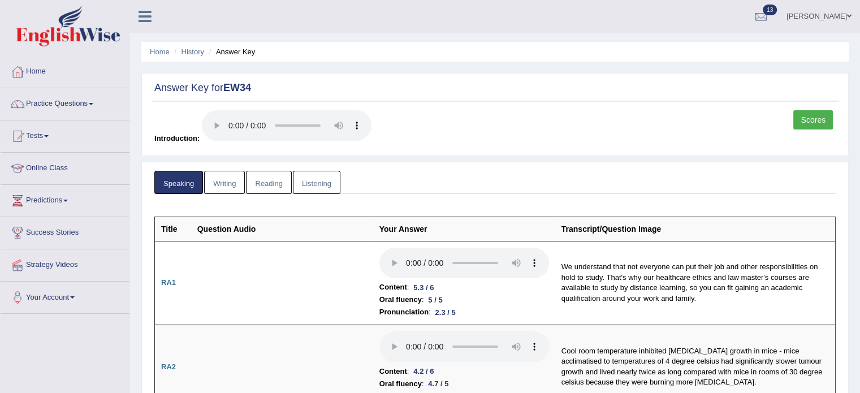
click at [272, 185] on link "Reading" at bounding box center [268, 182] width 45 height 23
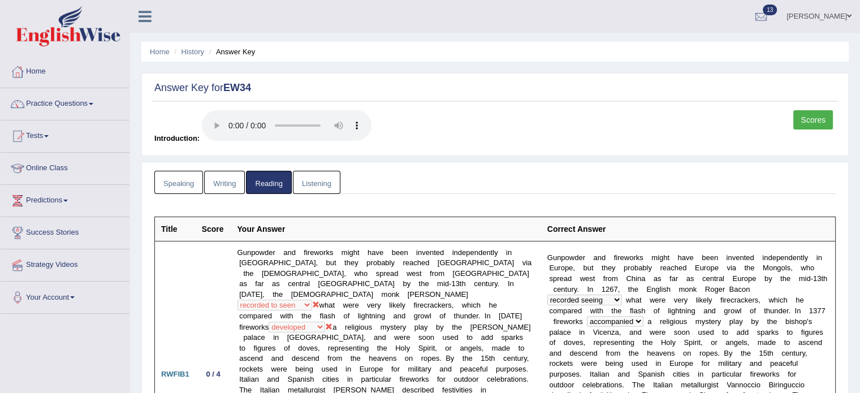
click at [237, 189] on link "Writing" at bounding box center [224, 182] width 41 height 23
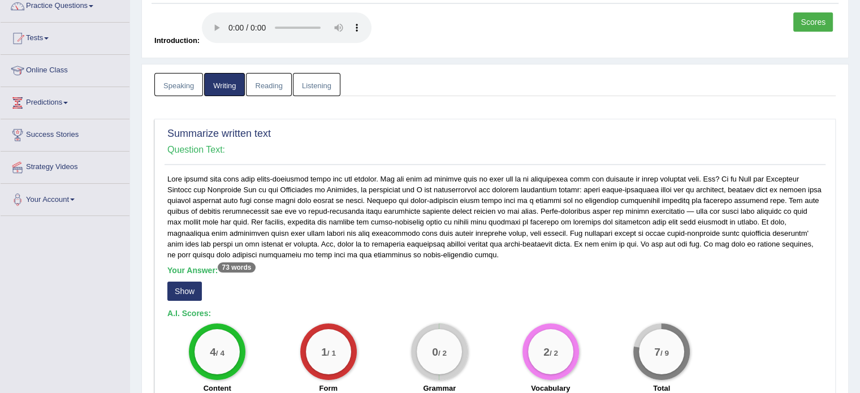
scroll to position [94, 0]
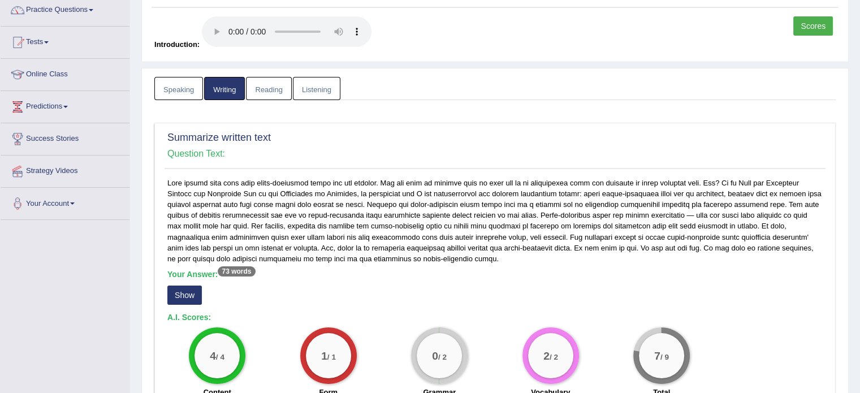
click at [331, 92] on link "Listening" at bounding box center [316, 88] width 47 height 23
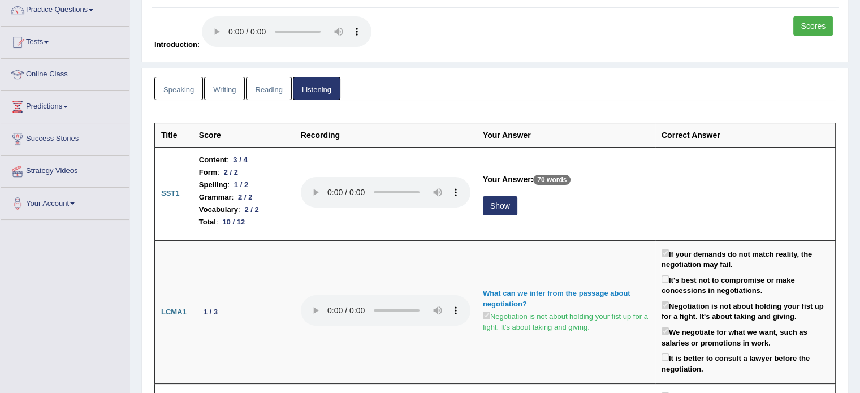
click at [266, 91] on link "Reading" at bounding box center [268, 88] width 45 height 23
